Goal: Task Accomplishment & Management: Use online tool/utility

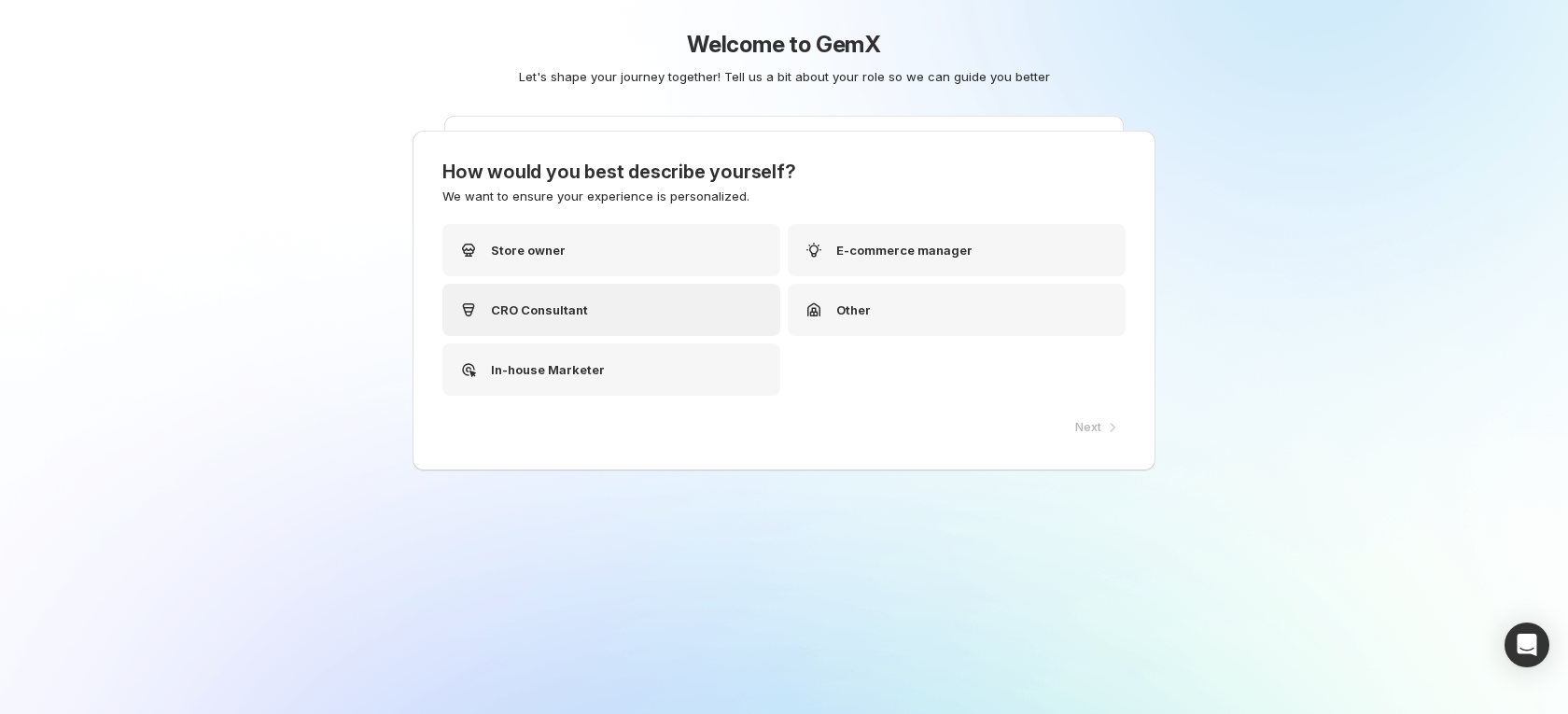
click at [597, 313] on div "CRO Consultant" at bounding box center [611, 309] width 338 height 53
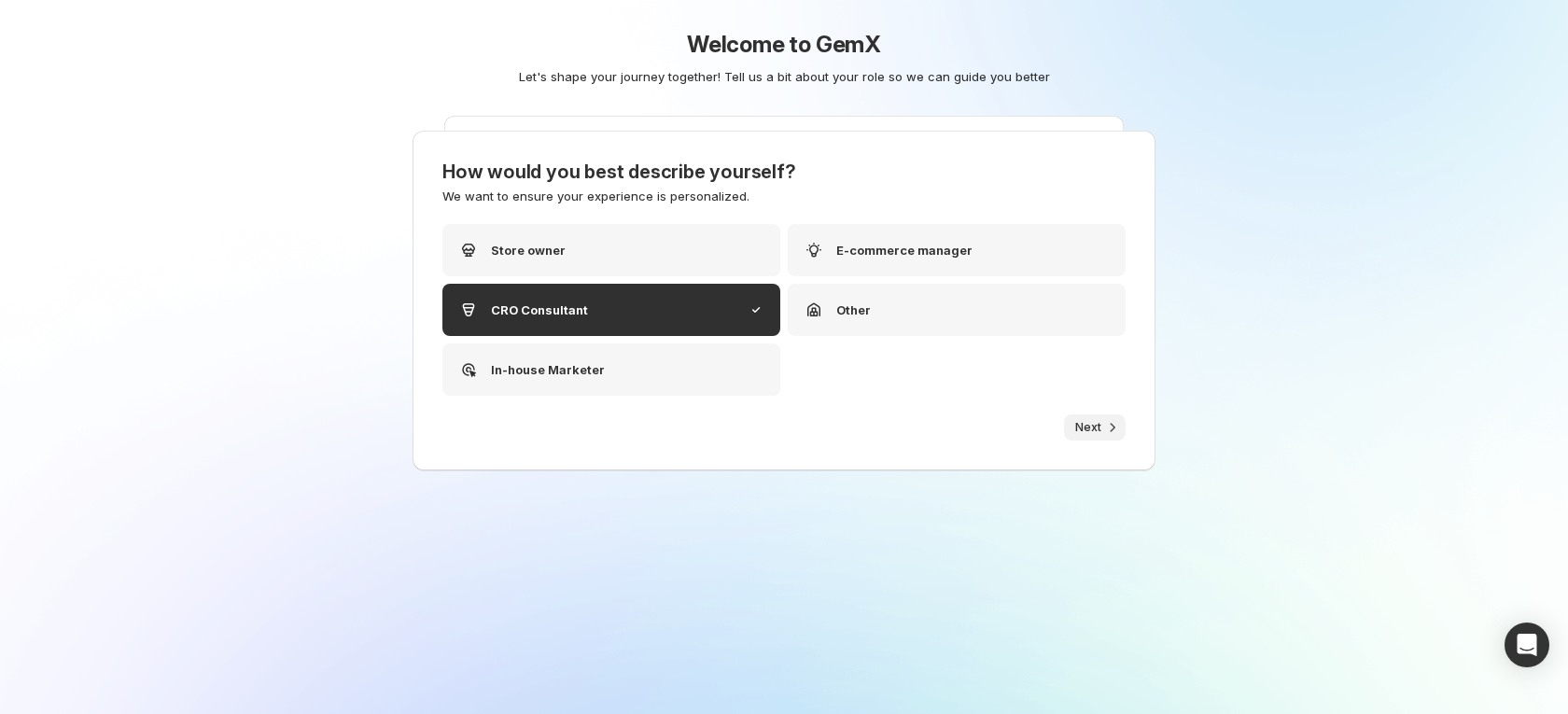
click at [1085, 426] on span "Next" at bounding box center [1088, 427] width 26 height 15
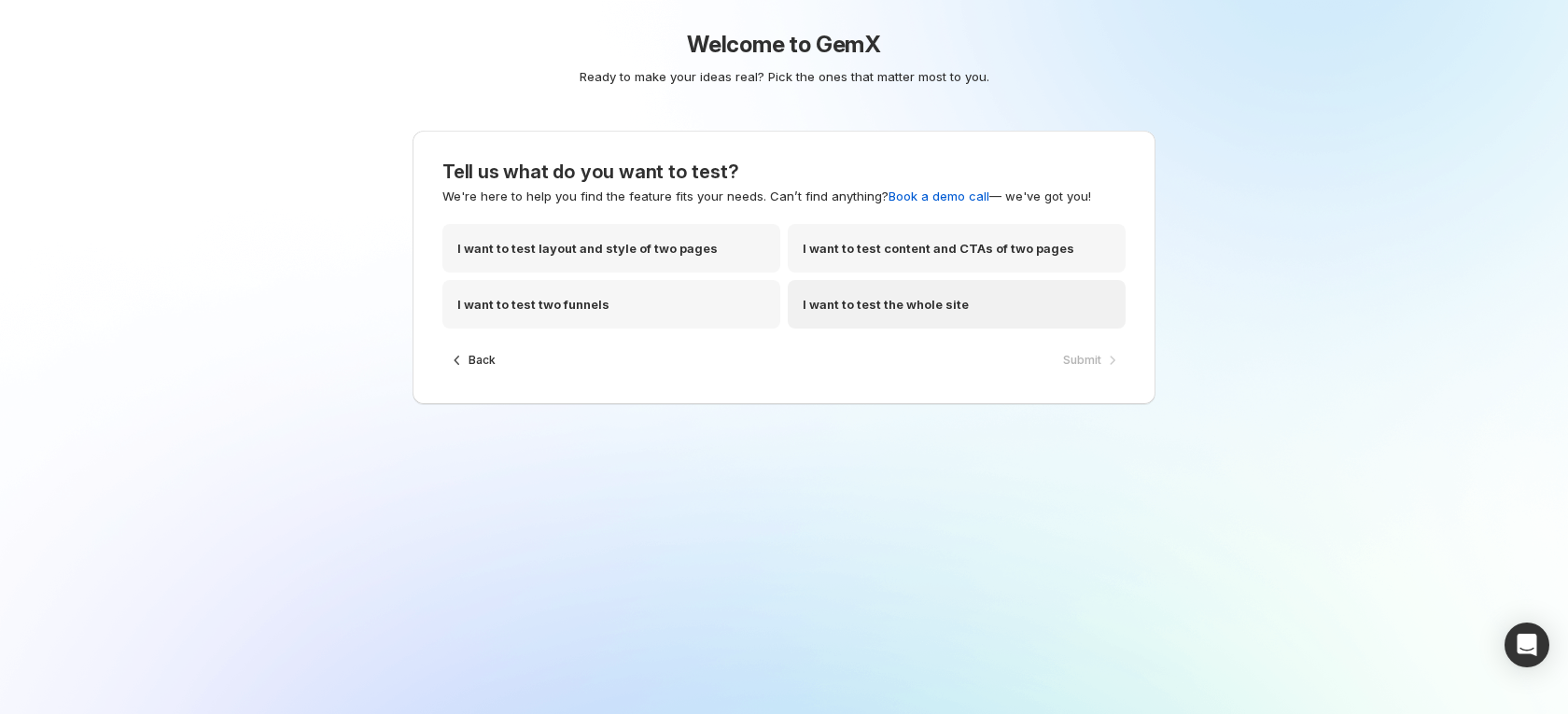
click at [922, 301] on p "I want to test the whole site" at bounding box center [885, 304] width 166 height 19
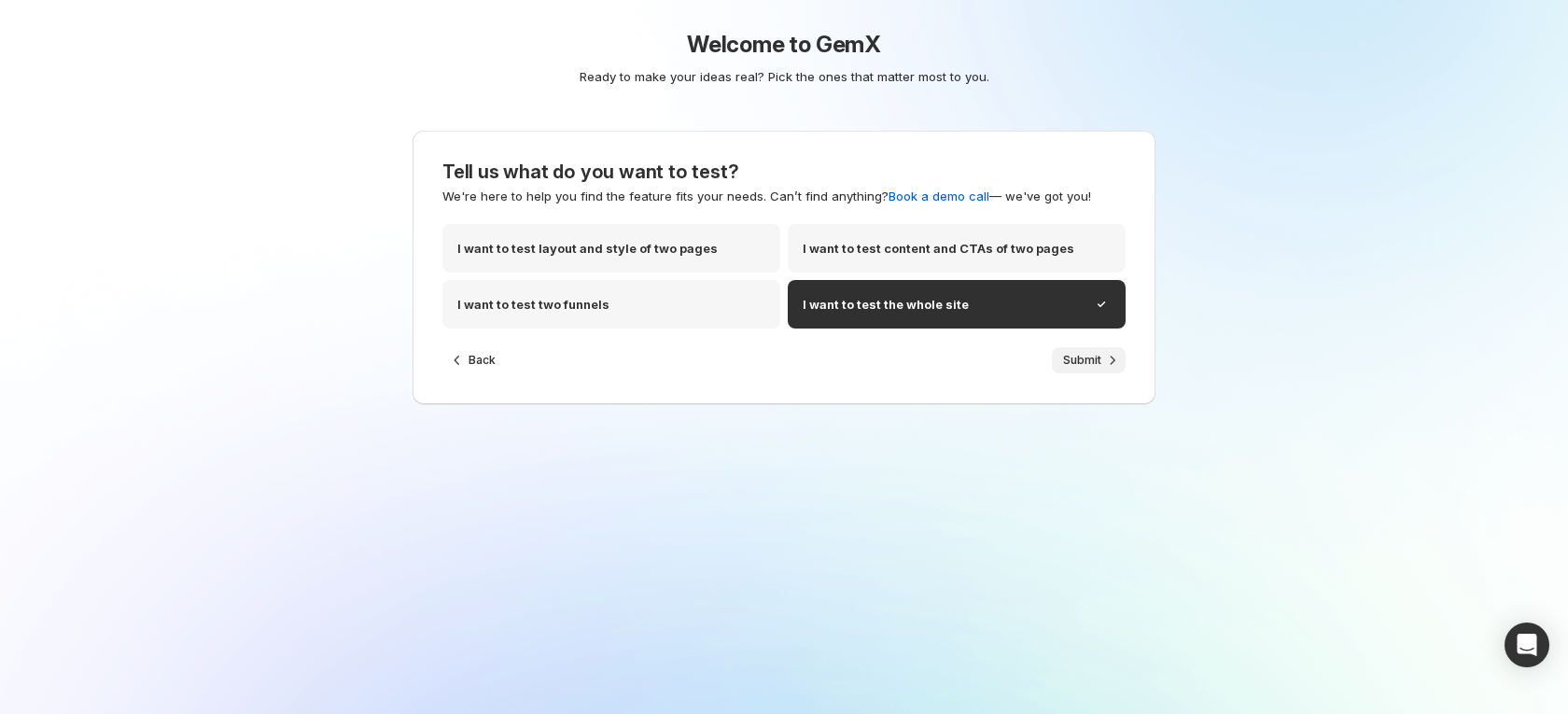
click at [1091, 365] on span "Submit" at bounding box center [1082, 360] width 38 height 15
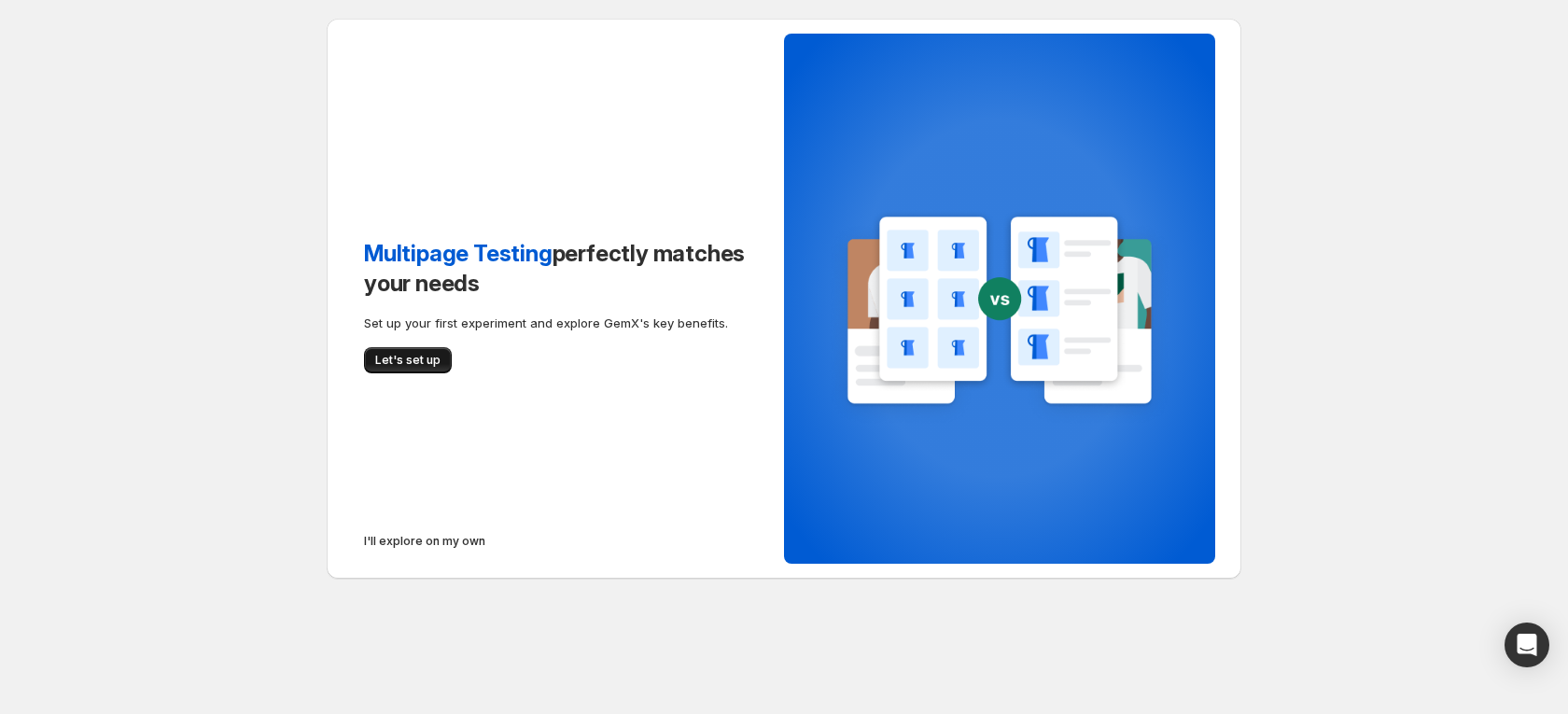
click at [427, 369] on button "Let's set up" at bounding box center [408, 360] width 87 height 26
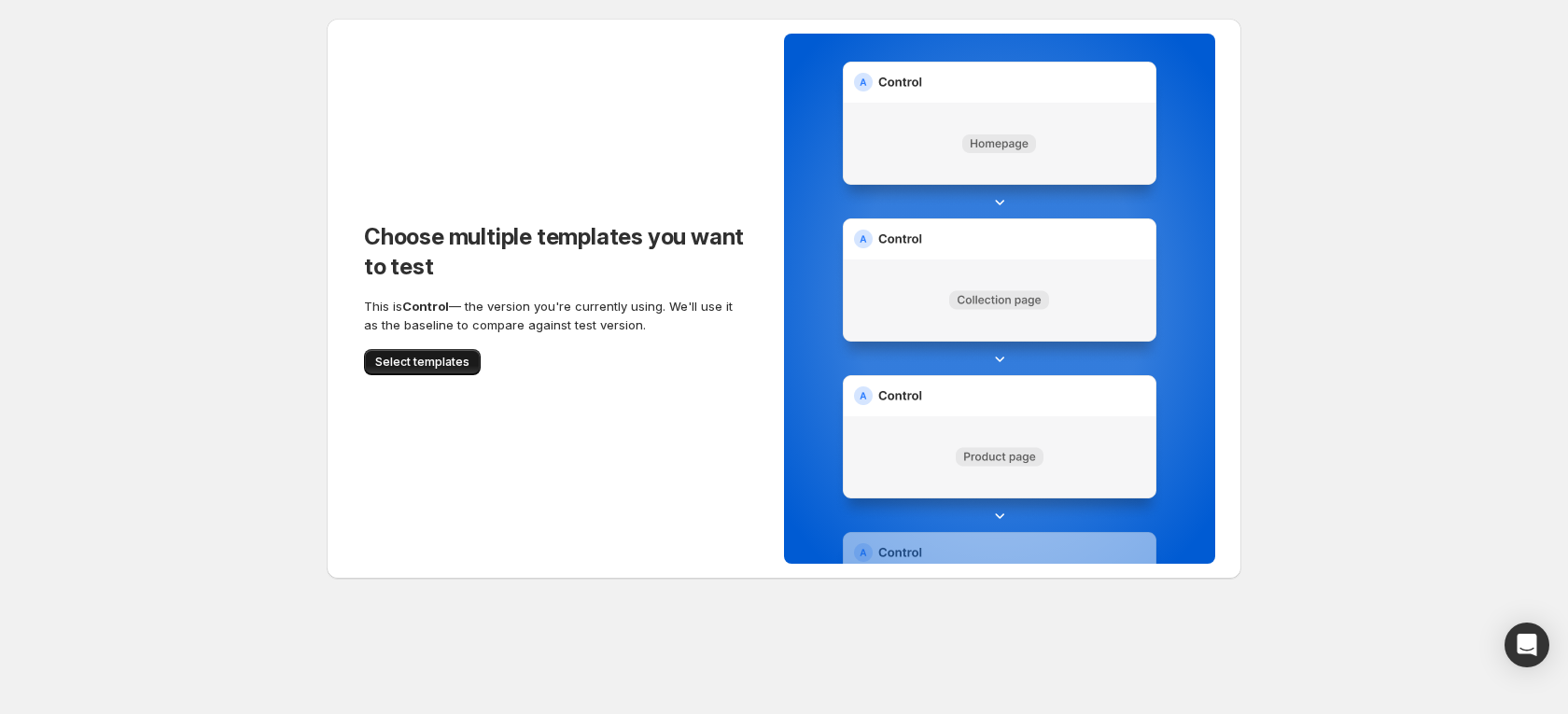
click at [446, 365] on span "Select templates" at bounding box center [422, 362] width 94 height 15
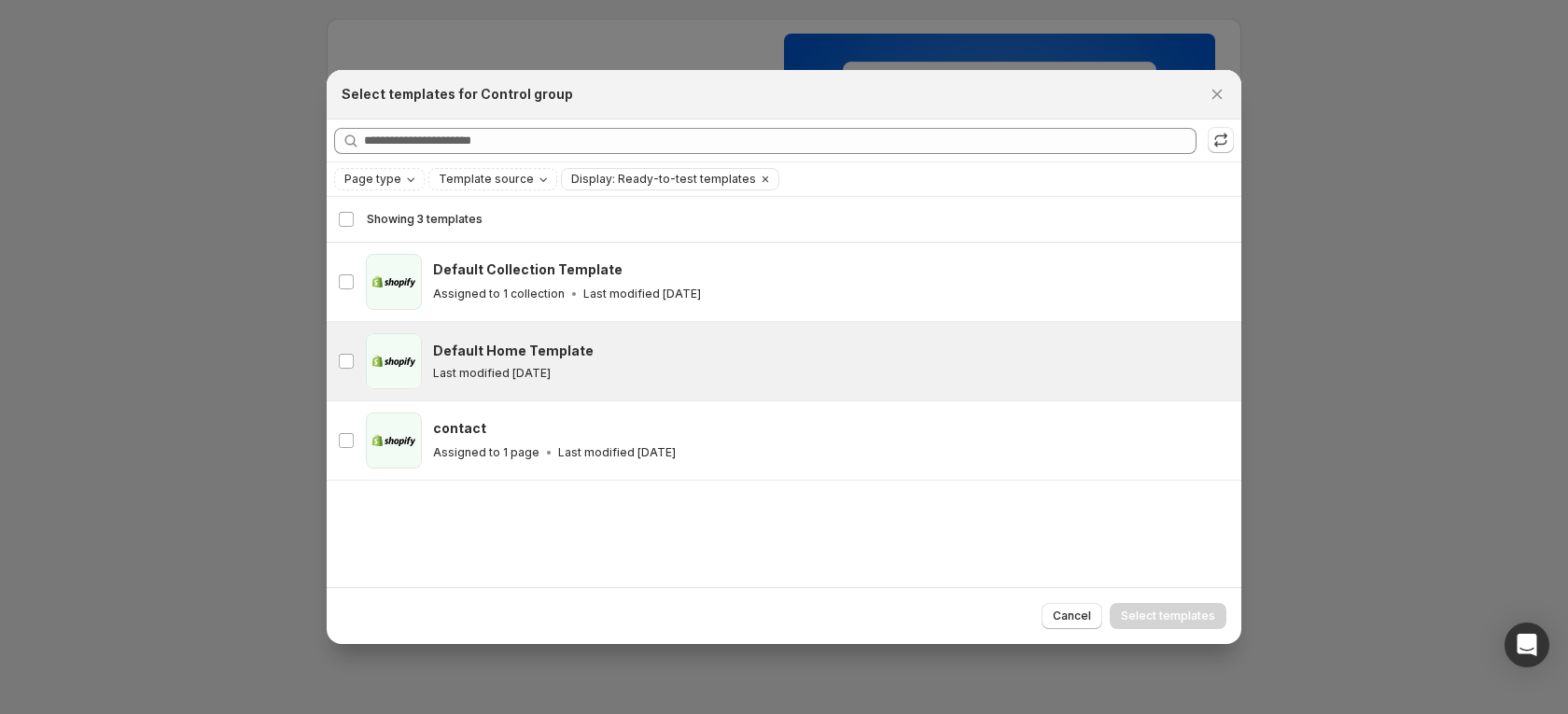
click at [556, 333] on div "Default Home Template Last modified [DATE]" at bounding box center [832, 361] width 797 height 56
click at [1150, 617] on span "Select templates" at bounding box center [1167, 616] width 94 height 15
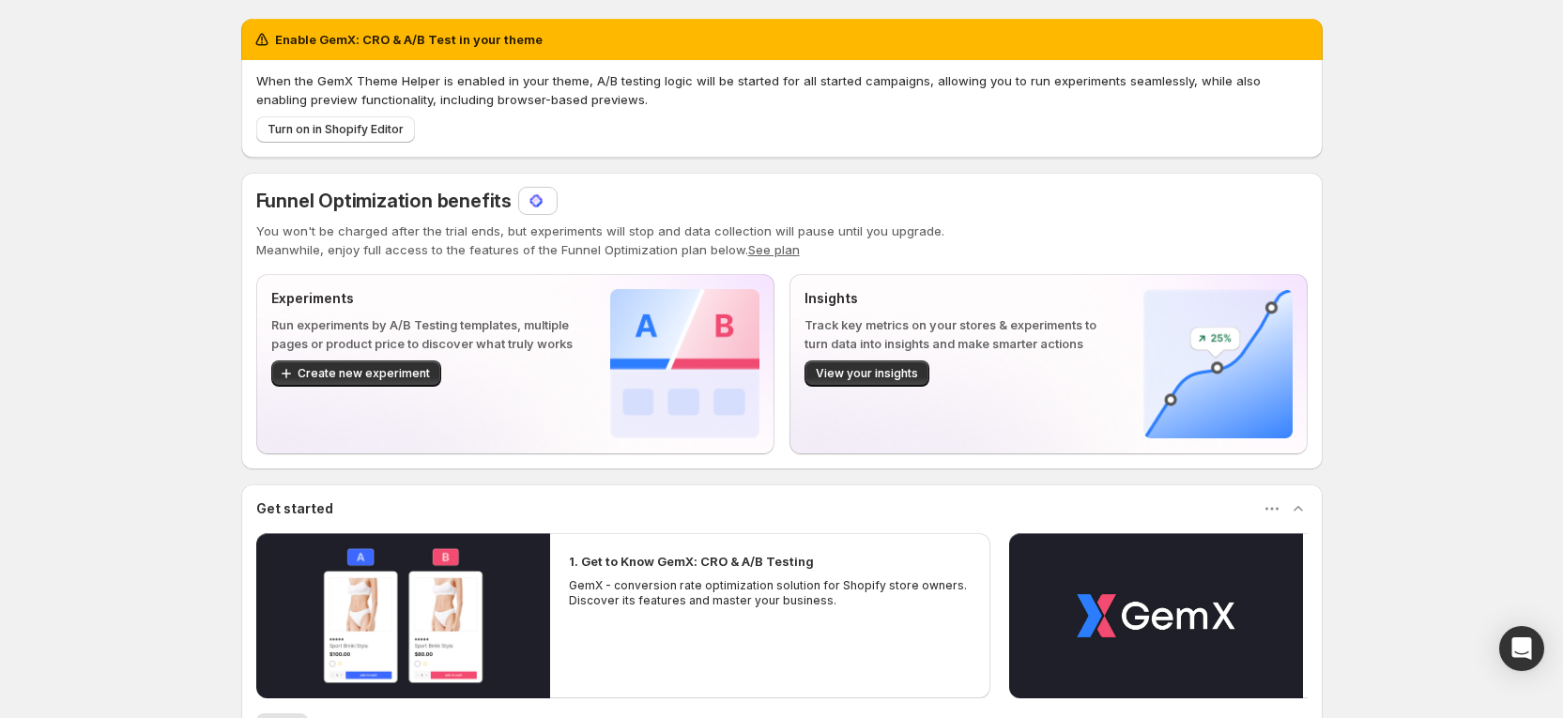
click at [524, 206] on div at bounding box center [538, 201] width 38 height 26
